Goal: Task Accomplishment & Management: Manage account settings

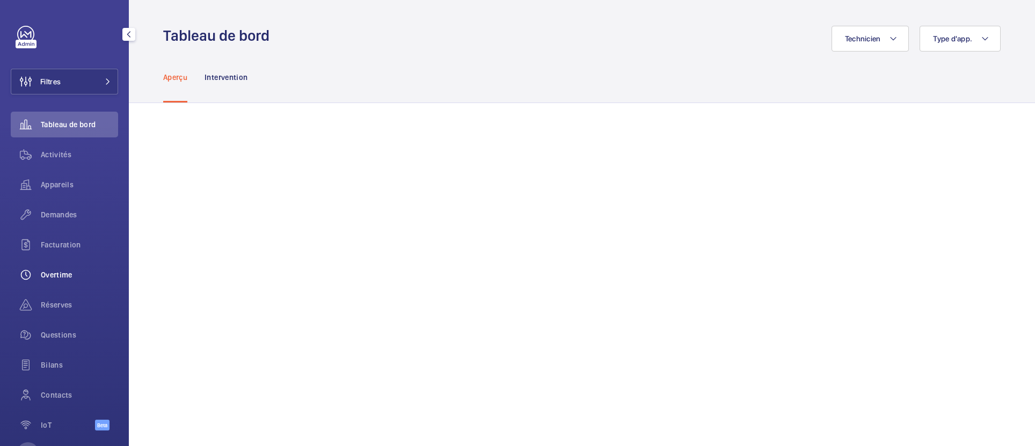
click at [65, 276] on span "Overtime" at bounding box center [79, 275] width 77 height 11
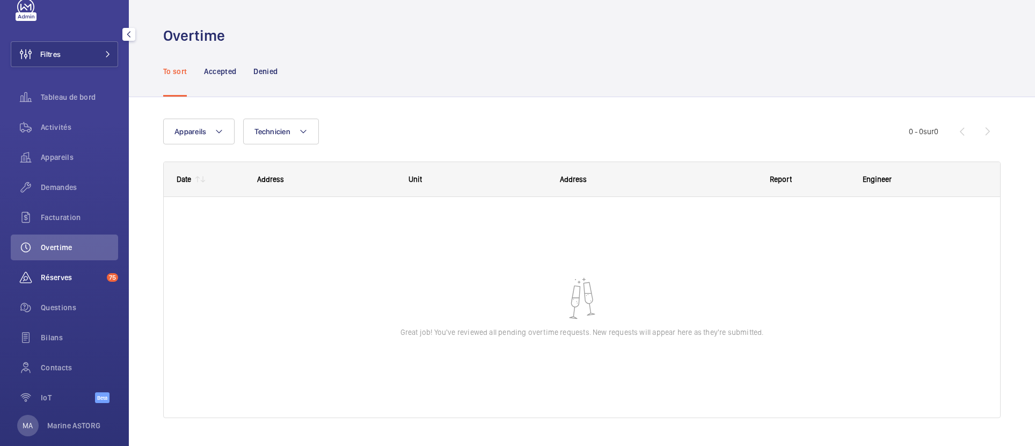
scroll to position [43, 0]
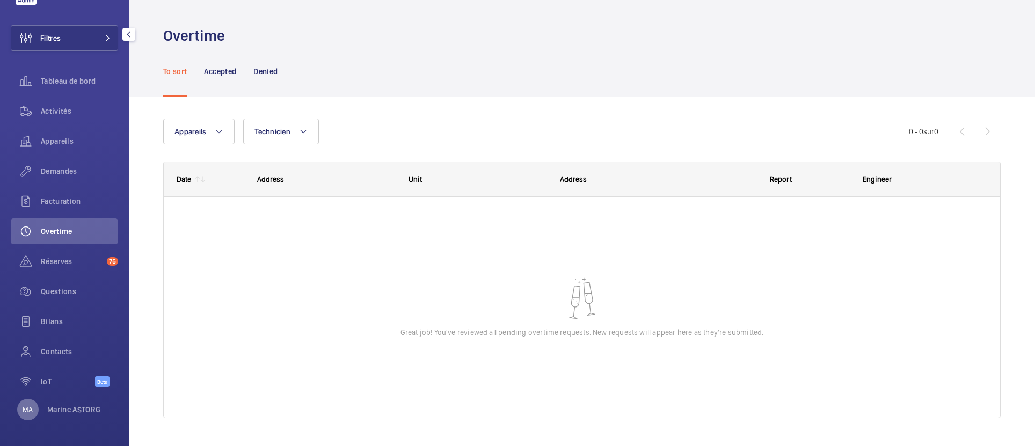
click at [21, 418] on div "MA" at bounding box center [27, 409] width 21 height 21
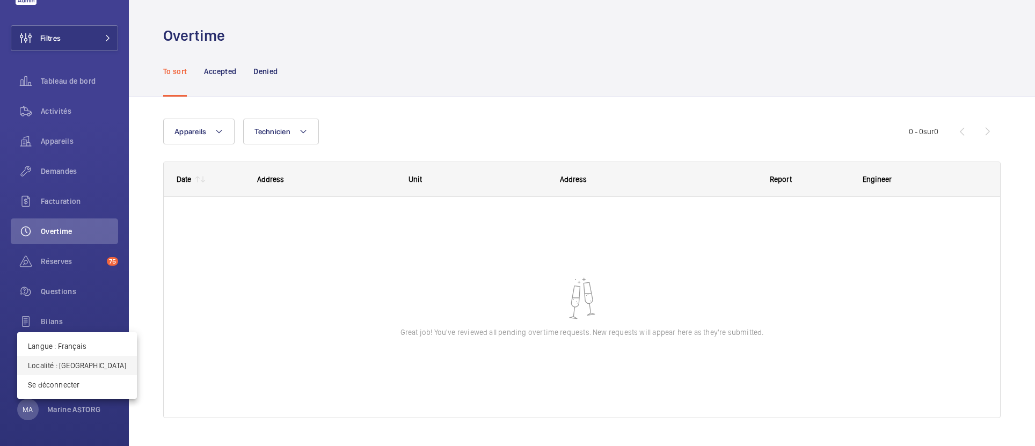
click at [55, 368] on p "Localité : France" at bounding box center [77, 365] width 98 height 11
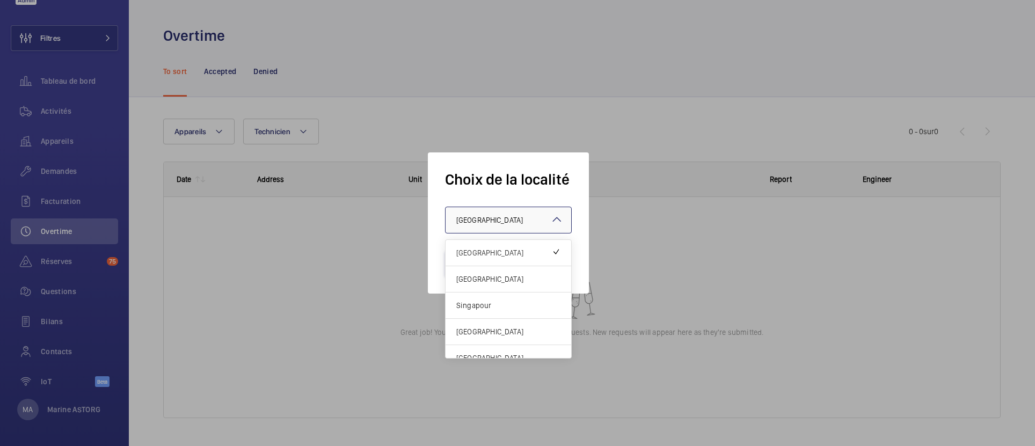
click at [477, 215] on div "× France" at bounding box center [502, 220] width 93 height 11
click at [472, 275] on span "[GEOGRAPHIC_DATA]" at bounding box center [508, 279] width 104 height 11
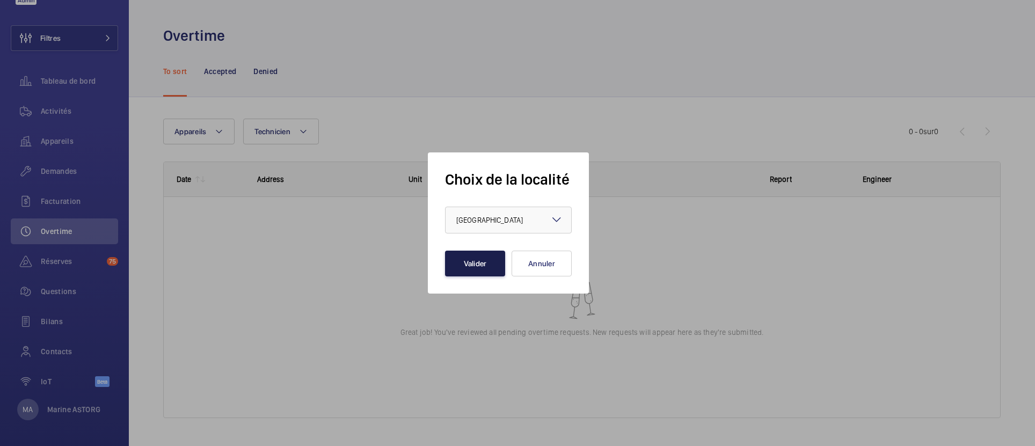
click at [466, 275] on button "Valider" at bounding box center [475, 264] width 60 height 26
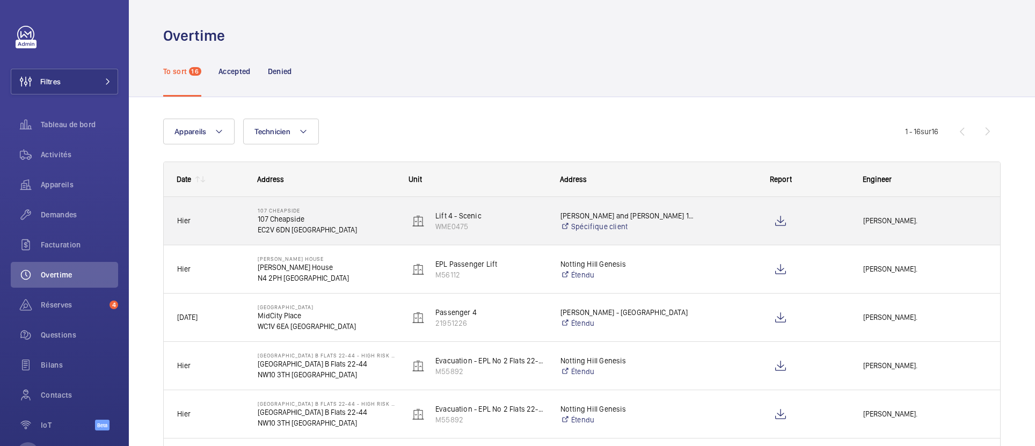
click at [195, 224] on span "Hier" at bounding box center [210, 221] width 67 height 12
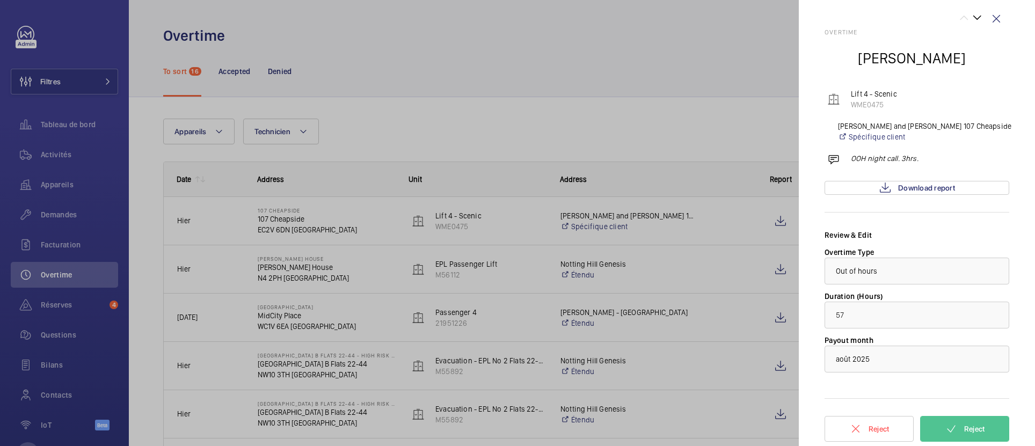
scroll to position [12, 0]
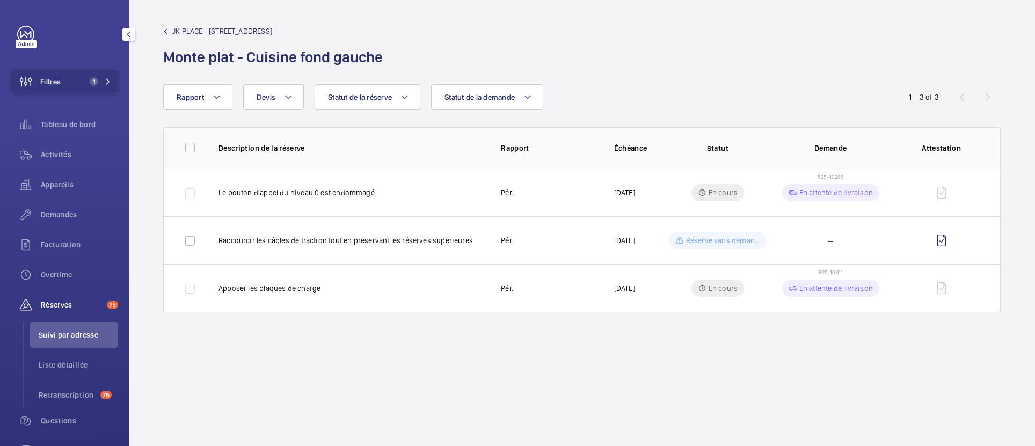
scroll to position [43, 0]
